Goal: Information Seeking & Learning: Learn about a topic

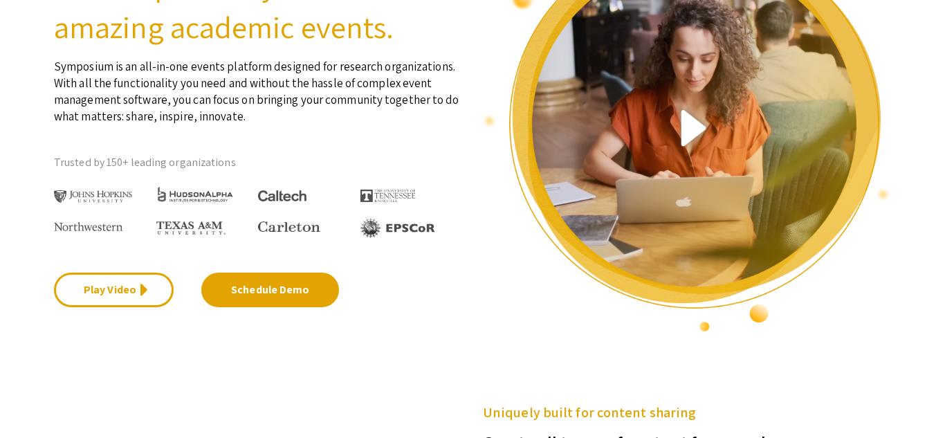
scroll to position [163, 0]
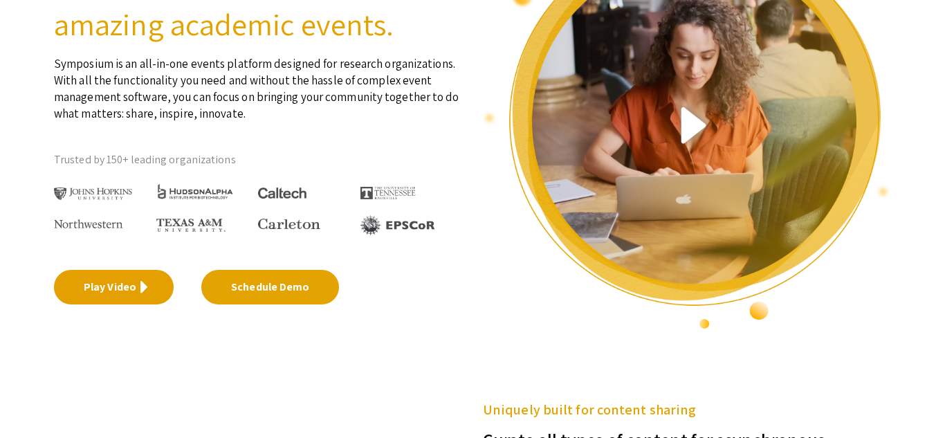
click at [152, 282] on link "Play Video" at bounding box center [114, 287] width 120 height 35
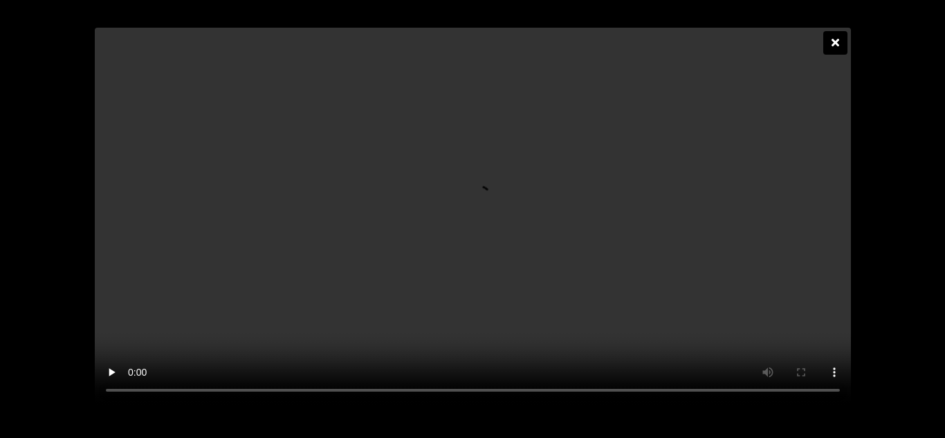
scroll to position [0, 0]
click at [832, 37] on icon at bounding box center [835, 42] width 8 height 11
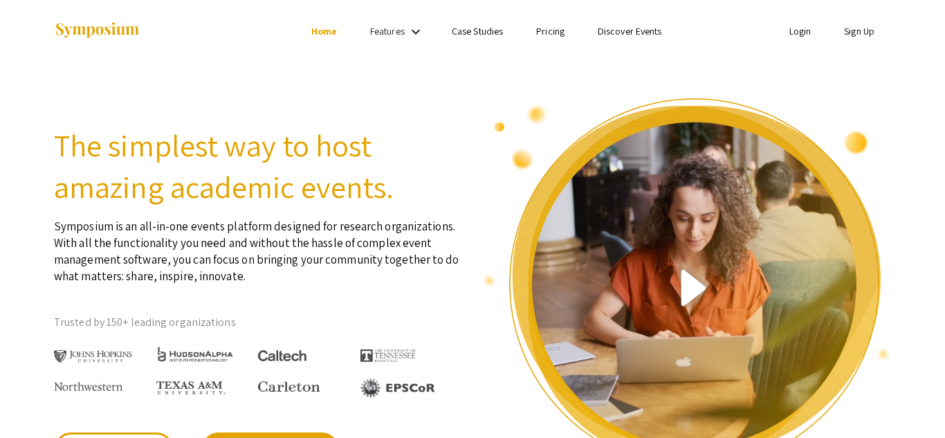
click at [463, 33] on link "Case Studies" at bounding box center [477, 31] width 51 height 12
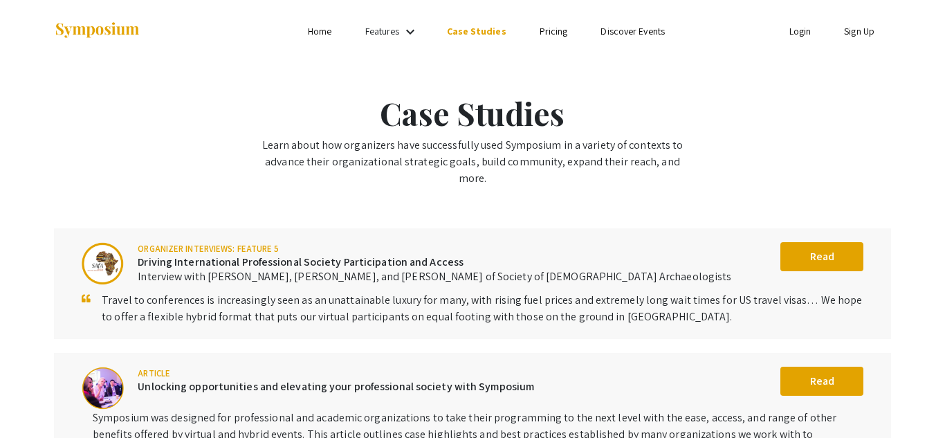
click at [390, 34] on link "Features" at bounding box center [382, 31] width 35 height 12
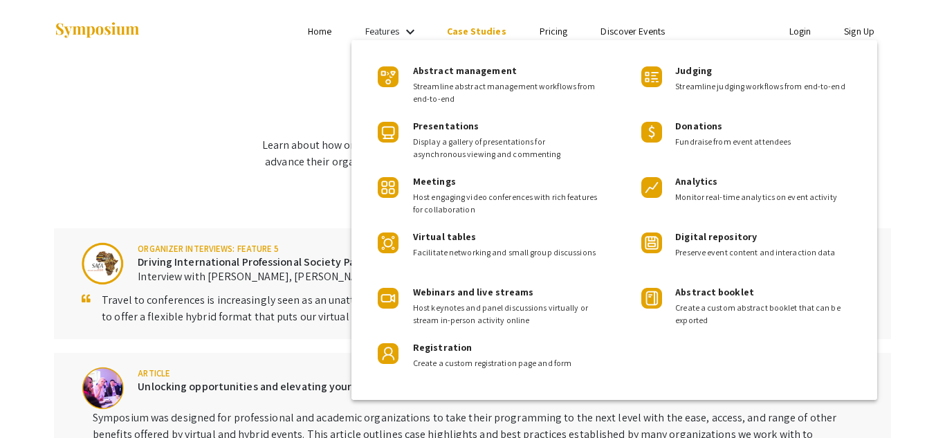
click at [323, 31] on div at bounding box center [472, 219] width 945 height 438
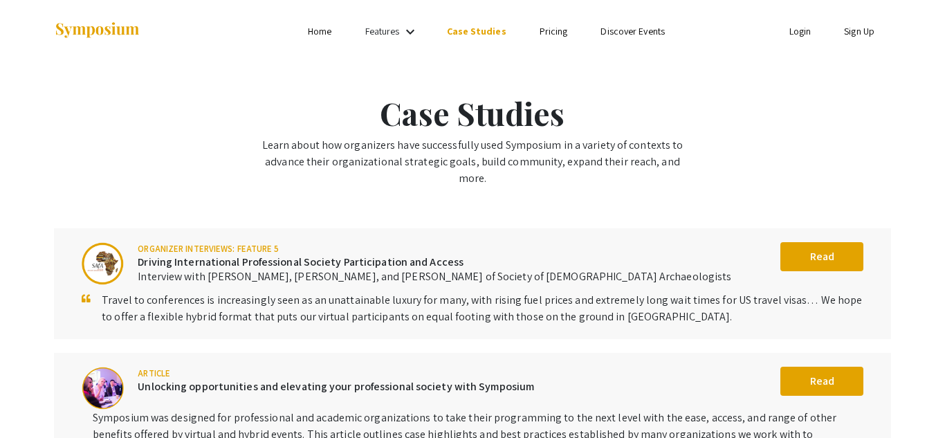
click at [321, 21] on div at bounding box center [192, 31] width 276 height 62
click at [321, 31] on link "Home" at bounding box center [320, 31] width 24 height 12
